Goal: Information Seeking & Learning: Check status

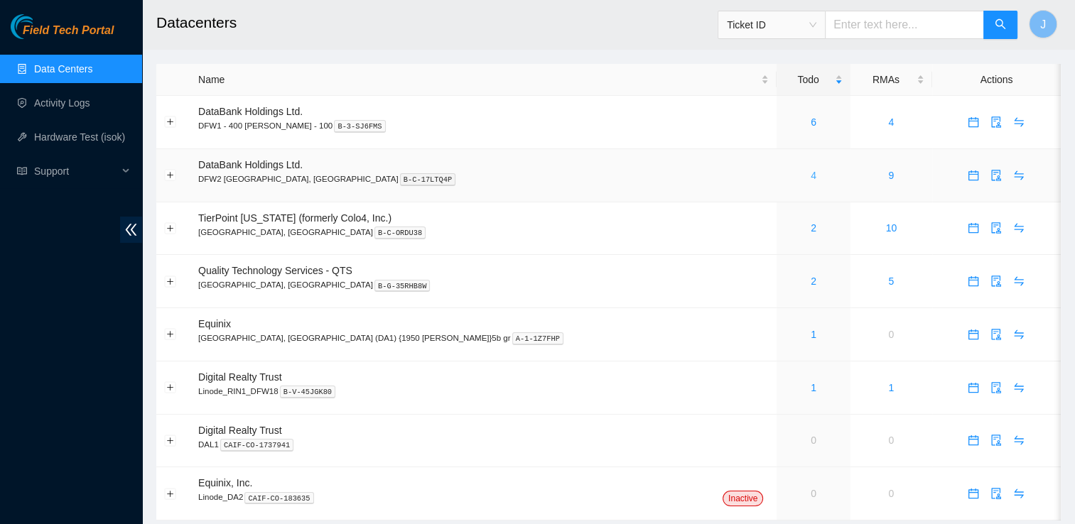
click at [811, 180] on link "4" at bounding box center [814, 175] width 6 height 11
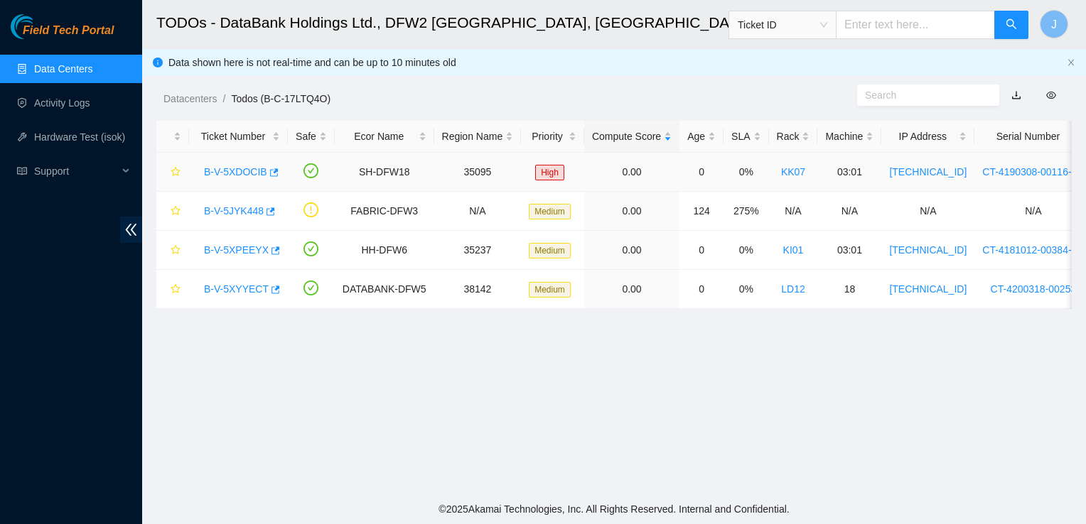
click at [247, 170] on link "B-V-5XDOCIB" at bounding box center [235, 171] width 63 height 11
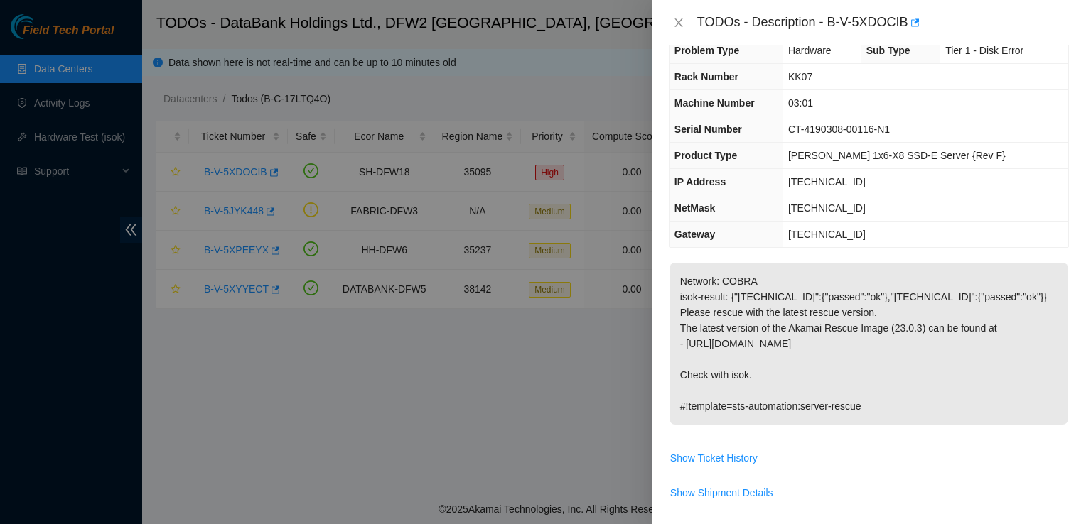
scroll to position [26, 0]
click at [932, 377] on p "Network: COBRA isok-result: {"[TECHNICAL_ID]":{"passed":"ok"},"[TECHNICAL_ID]":…" at bounding box center [868, 344] width 399 height 162
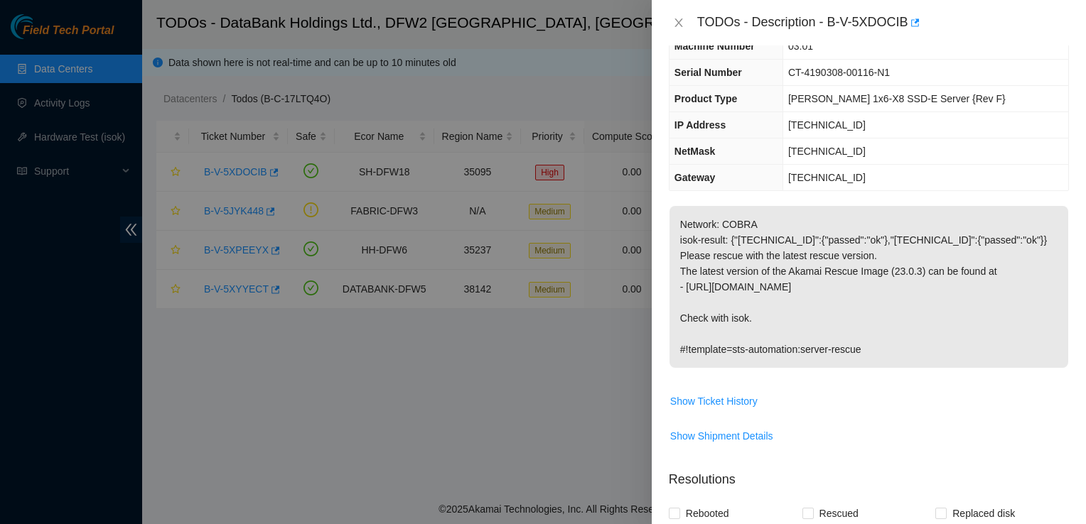
scroll to position [86, 0]
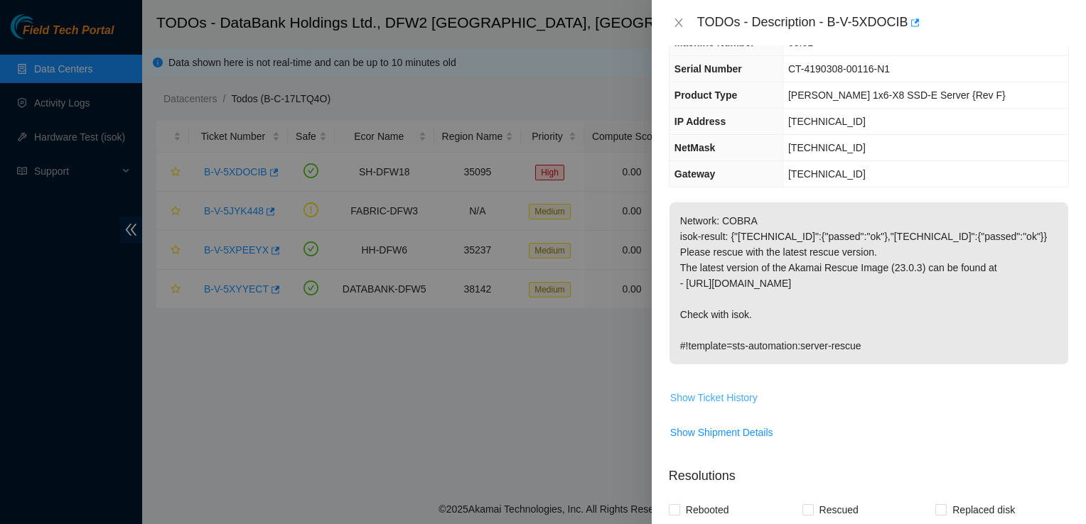
click at [736, 401] on span "Show Ticket History" at bounding box center [713, 398] width 87 height 16
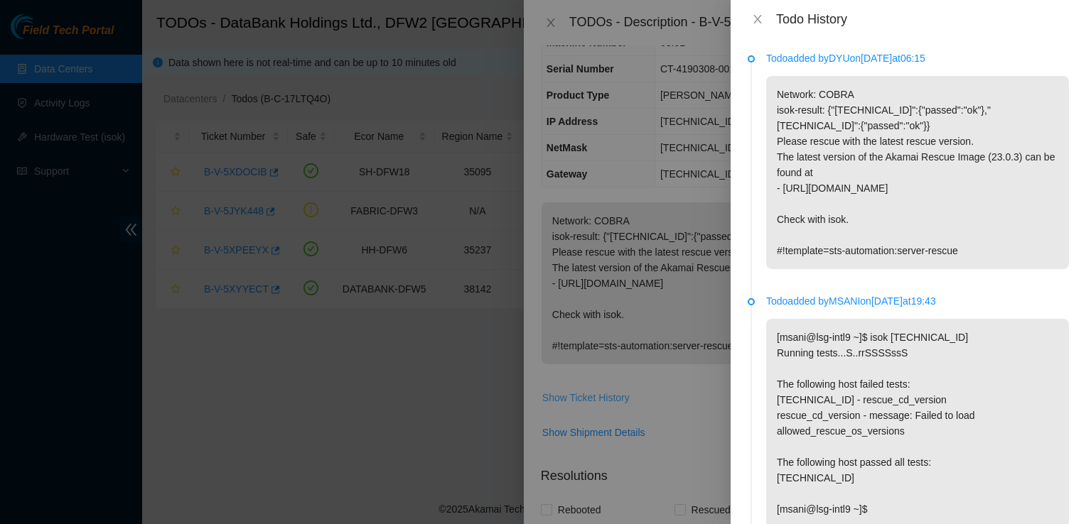
click at [759, 22] on icon "close" at bounding box center [757, 19] width 8 height 9
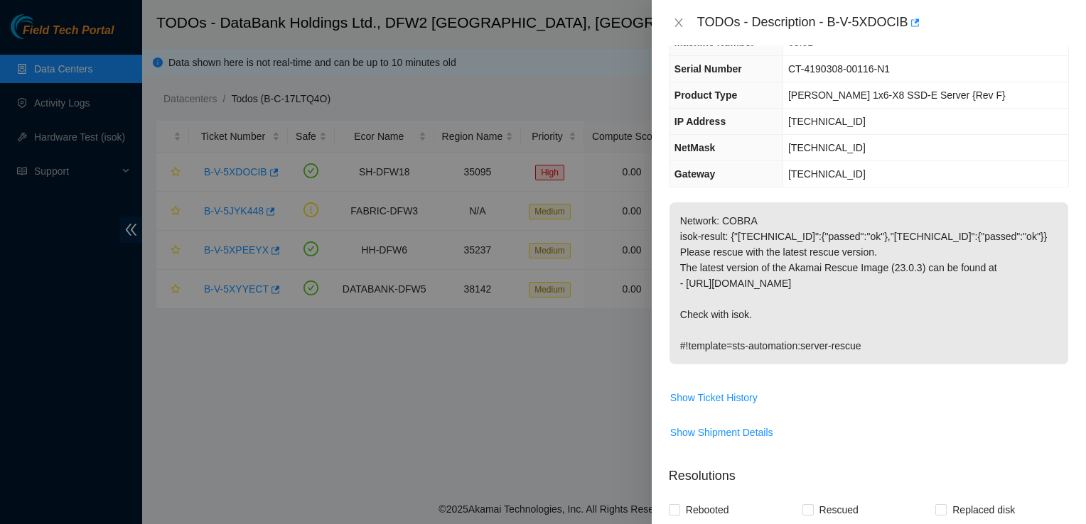
scroll to position [0, 0]
